Goal: Task Accomplishment & Management: Manage account settings

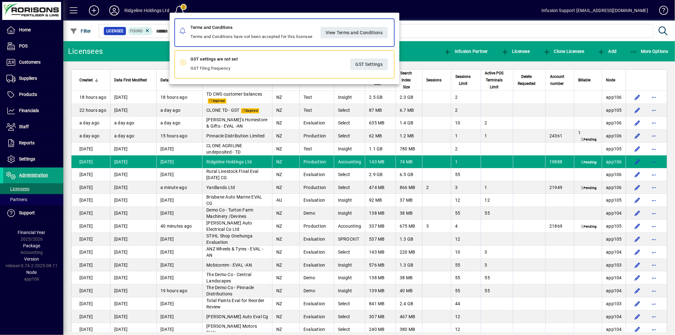
click at [455, 15] on div at bounding box center [337, 167] width 675 height 335
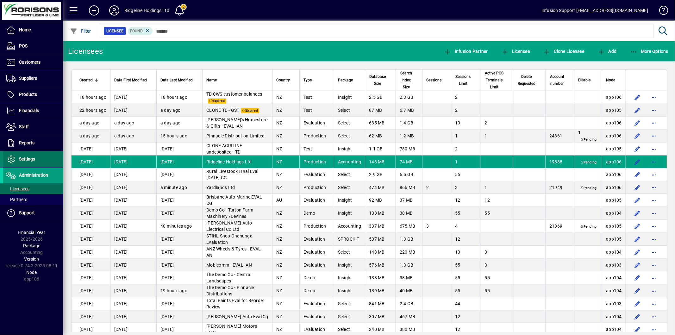
click at [22, 155] on span "Settings" at bounding box center [19, 159] width 32 height 8
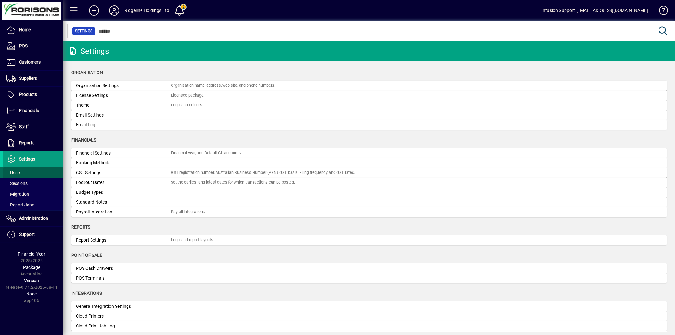
click at [19, 175] on span "Users" at bounding box center [13, 172] width 15 height 5
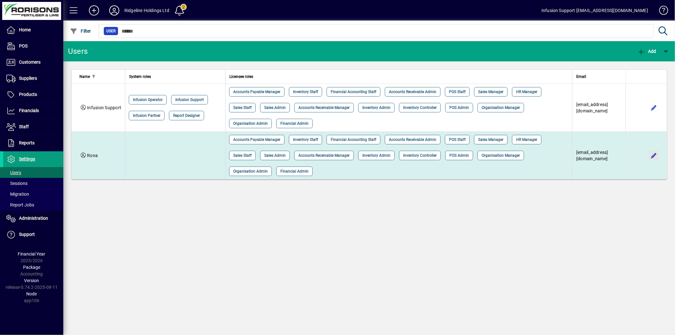
click at [648, 157] on span "button" at bounding box center [653, 155] width 15 height 15
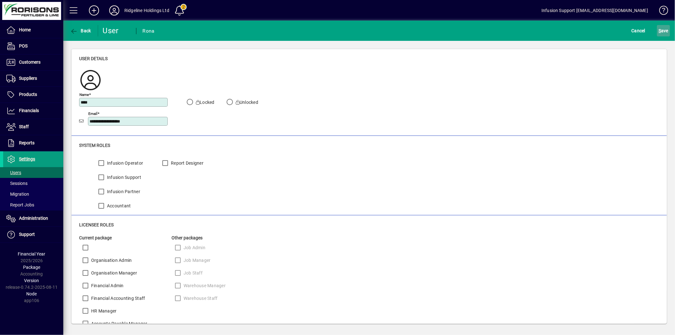
click at [658, 33] on span "submit" at bounding box center [663, 30] width 13 height 15
